Goal: Information Seeking & Learning: Learn about a topic

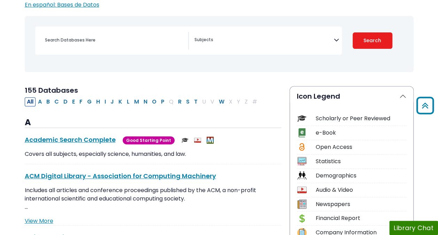
scroll to position [78, 0]
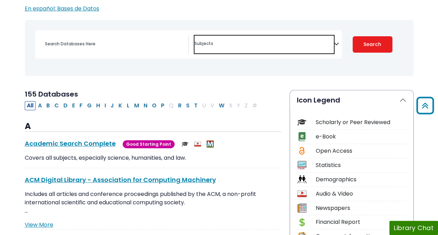
click at [253, 46] on textarea "Search" at bounding box center [263, 44] width 139 height 6
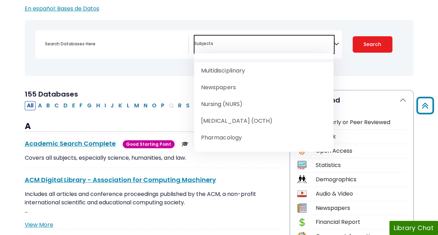
scroll to position [641, 0]
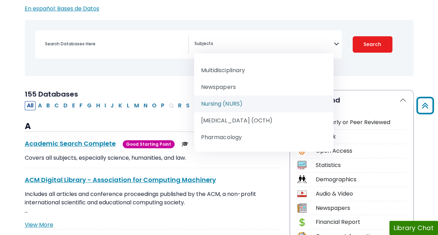
select select "219076"
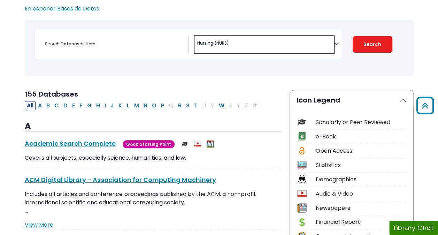
scroll to position [339, 0]
click at [366, 39] on button "Search" at bounding box center [373, 44] width 40 height 16
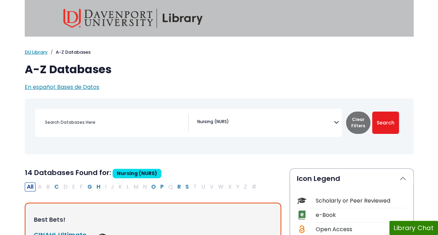
click at [101, 23] on img at bounding box center [132, 18] width 139 height 19
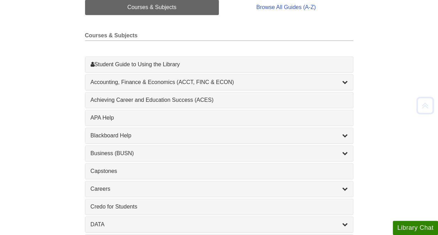
scroll to position [214, 0]
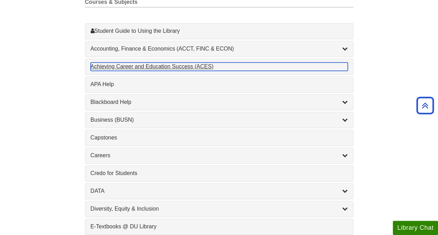
click at [315, 63] on div "Achieving Career and Education Success (ACES) , 1 guides" at bounding box center [219, 66] width 257 height 8
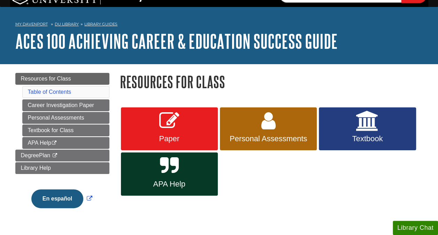
scroll to position [42, 0]
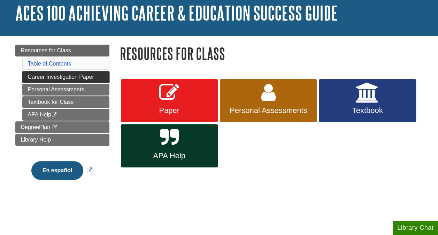
click at [78, 76] on link "Career Investigation Paper" at bounding box center [65, 77] width 87 height 12
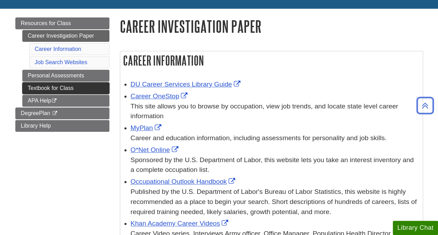
scroll to position [69, 0]
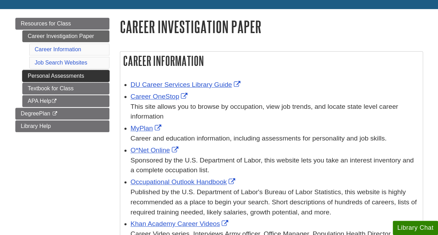
click at [75, 75] on link "Personal Assessments" at bounding box center [65, 76] width 87 height 12
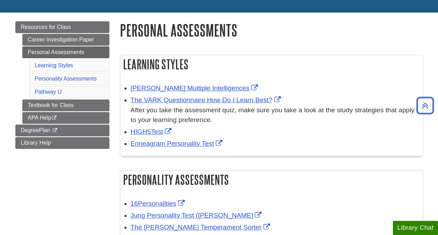
scroll to position [66, 0]
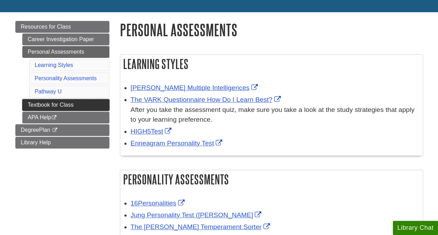
click at [75, 101] on link "Textbook for Class" at bounding box center [65, 105] width 87 height 12
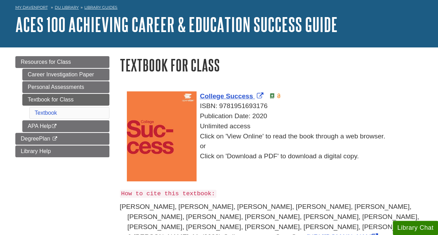
scroll to position [30, 0]
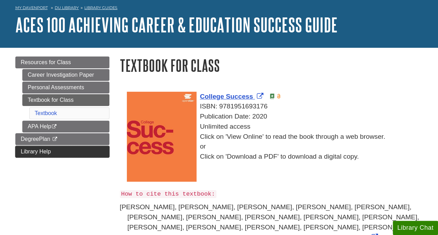
click at [75, 150] on link "Library Help" at bounding box center [62, 152] width 94 height 12
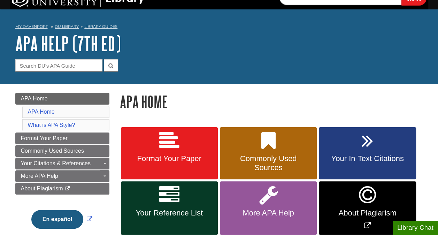
scroll to position [11, 0]
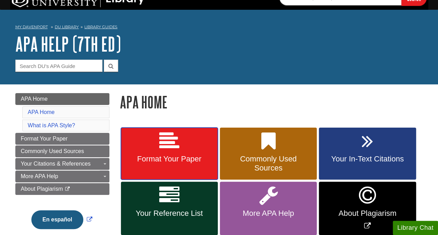
click at [179, 132] on icon at bounding box center [169, 141] width 20 height 20
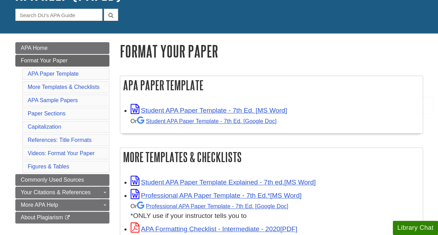
scroll to position [61, 0]
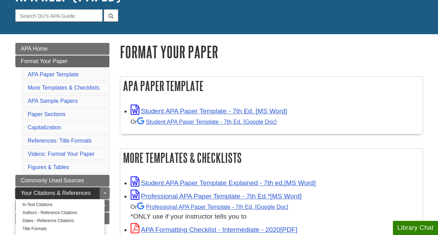
click at [70, 190] on span "Your Citations & References" at bounding box center [56, 193] width 70 height 6
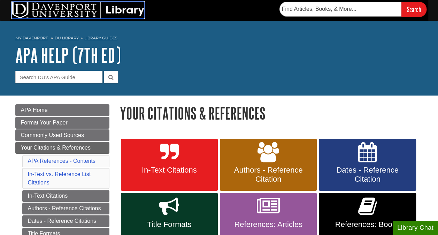
click at [60, 8] on img at bounding box center [78, 10] width 132 height 17
